Goal: Task Accomplishment & Management: Use online tool/utility

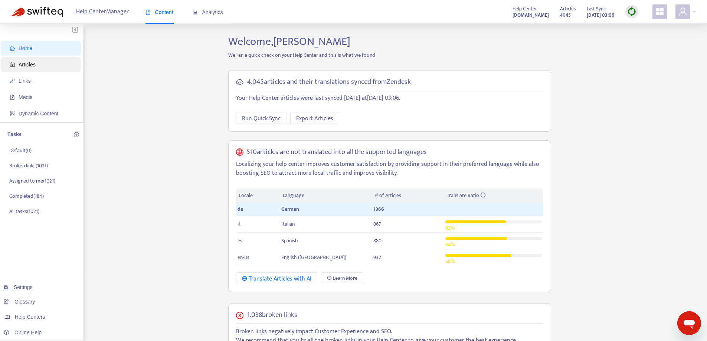
click at [40, 59] on span "Articles" at bounding box center [42, 64] width 65 height 15
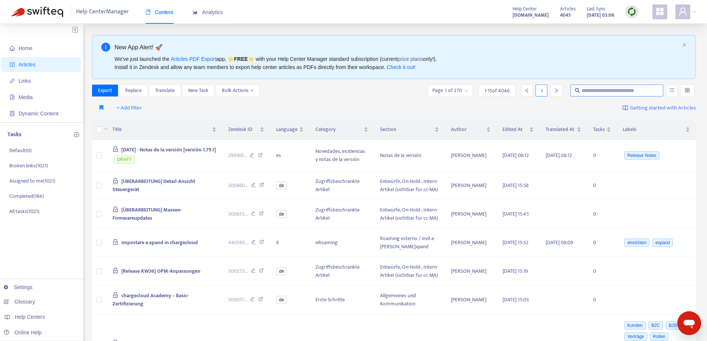
click at [588, 89] on input "text" at bounding box center [617, 90] width 71 height 8
paste input "**********"
type input "**********"
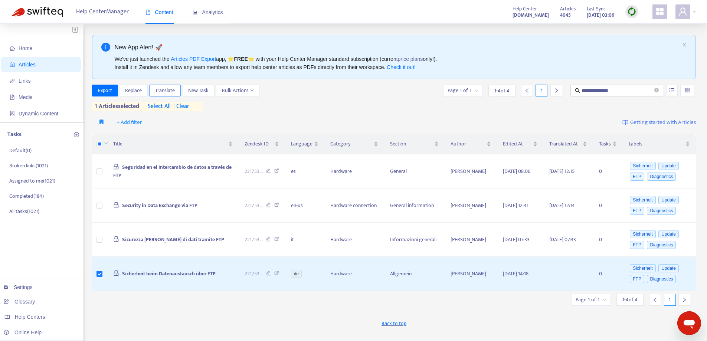
click at [163, 91] on span "Translate" at bounding box center [165, 90] width 20 height 8
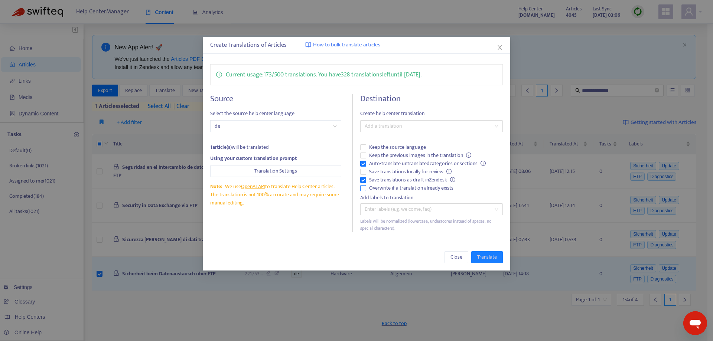
drag, startPoint x: 363, startPoint y: 185, endPoint x: 367, endPoint y: 189, distance: 5.8
click at [363, 185] on label "Overwrite if a translation already exists" at bounding box center [431, 188] width 142 height 8
click at [372, 208] on div at bounding box center [427, 209] width 131 height 9
click at [372, 210] on div at bounding box center [427, 209] width 131 height 9
drag, startPoint x: 330, startPoint y: 235, endPoint x: 337, endPoint y: 222, distance: 14.4
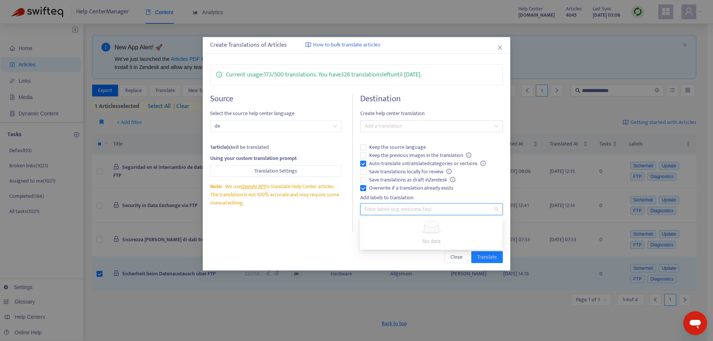
click at [330, 233] on div "Current usage: 173 / 500 translations . You have 328 translations left until [D…" at bounding box center [356, 148] width 307 height 183
drag, startPoint x: 385, startPoint y: 130, endPoint x: 389, endPoint y: 129, distance: 4.5
click at [386, 130] on div at bounding box center [427, 126] width 131 height 9
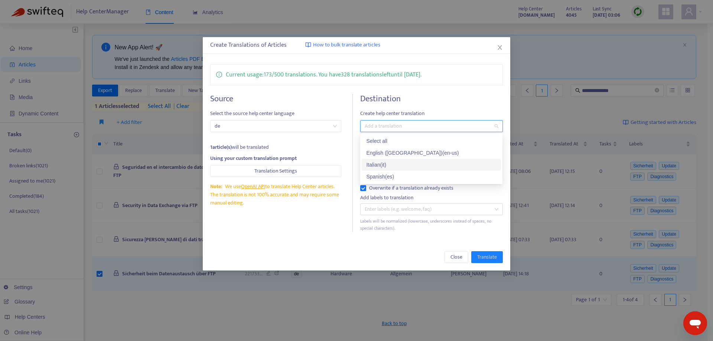
click at [385, 166] on div "Italian ( it )" at bounding box center [431, 165] width 130 height 8
click at [385, 179] on div "Spanish ( es )" at bounding box center [431, 177] width 130 height 8
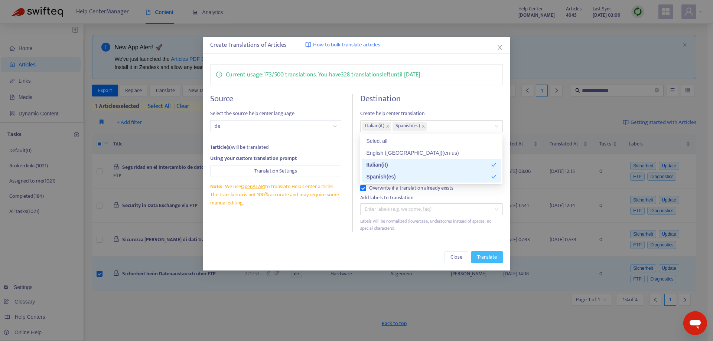
drag, startPoint x: 486, startPoint y: 255, endPoint x: 480, endPoint y: 257, distance: 5.9
click at [485, 255] on span "Translate" at bounding box center [487, 257] width 20 height 8
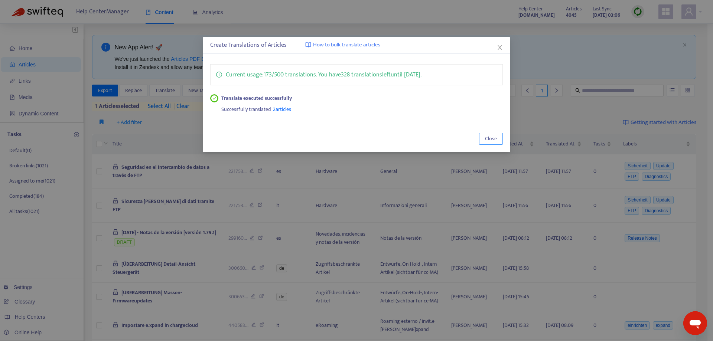
drag, startPoint x: 488, startPoint y: 145, endPoint x: 493, endPoint y: 140, distance: 7.1
click at [487, 145] on div "Close" at bounding box center [356, 138] width 307 height 27
click at [490, 139] on span "Close" at bounding box center [491, 139] width 12 height 8
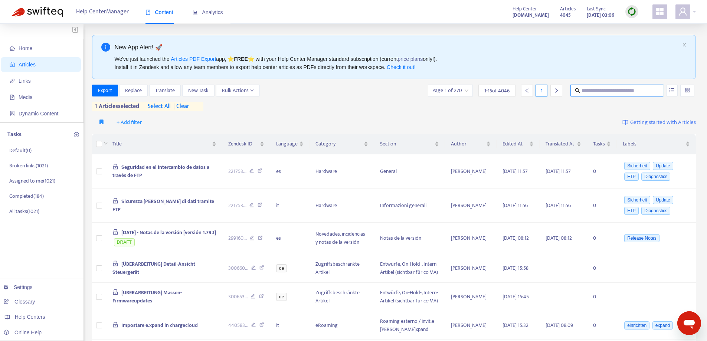
click at [588, 89] on input "text" at bounding box center [617, 90] width 71 height 8
click at [186, 106] on span "| clear" at bounding box center [180, 106] width 19 height 9
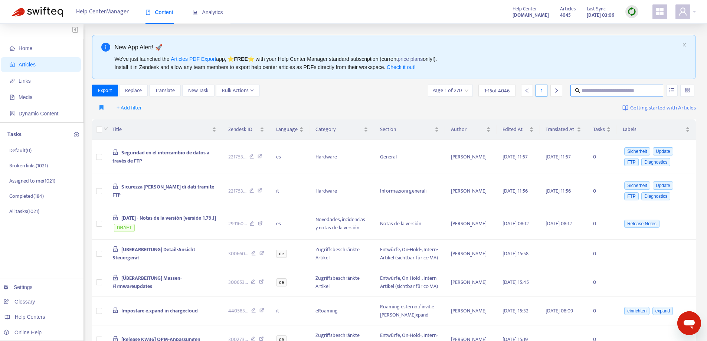
click at [624, 92] on input "text" at bounding box center [617, 90] width 71 height 8
paste input "**********"
type input "**********"
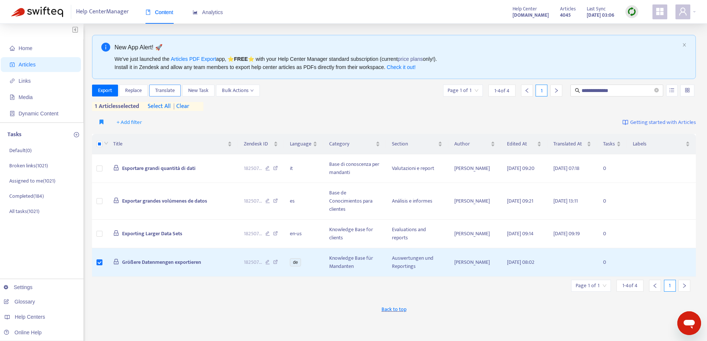
click at [157, 87] on span "Translate" at bounding box center [165, 90] width 20 height 8
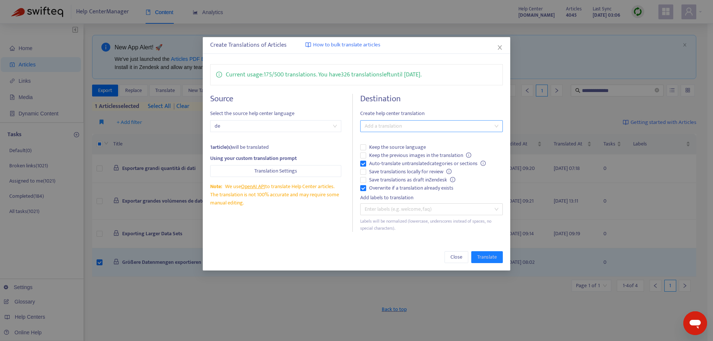
click at [389, 131] on div "Add a translation" at bounding box center [431, 126] width 142 height 12
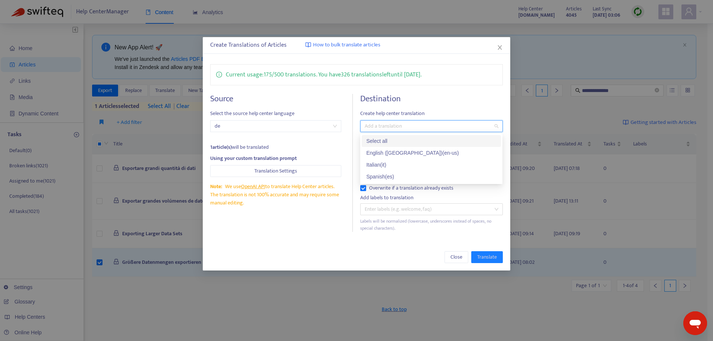
drag, startPoint x: 395, startPoint y: 143, endPoint x: 391, endPoint y: 181, distance: 38.8
click at [397, 143] on div "Select all" at bounding box center [431, 141] width 130 height 8
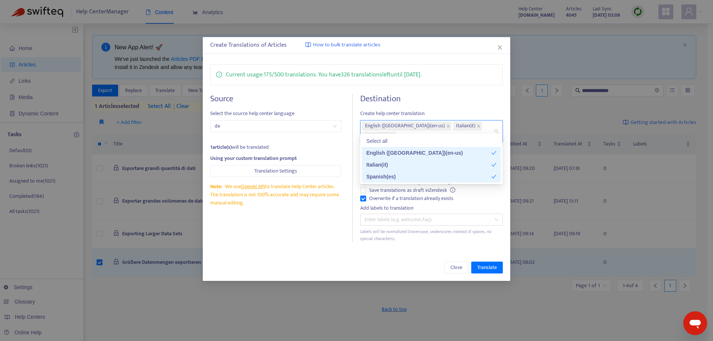
click at [390, 262] on div "Close Translate" at bounding box center [356, 268] width 292 height 12
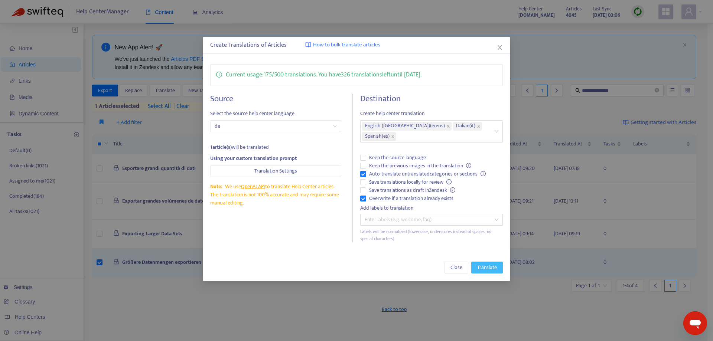
click at [496, 264] on span "Translate" at bounding box center [487, 268] width 20 height 8
